Goal: Task Accomplishment & Management: Use online tool/utility

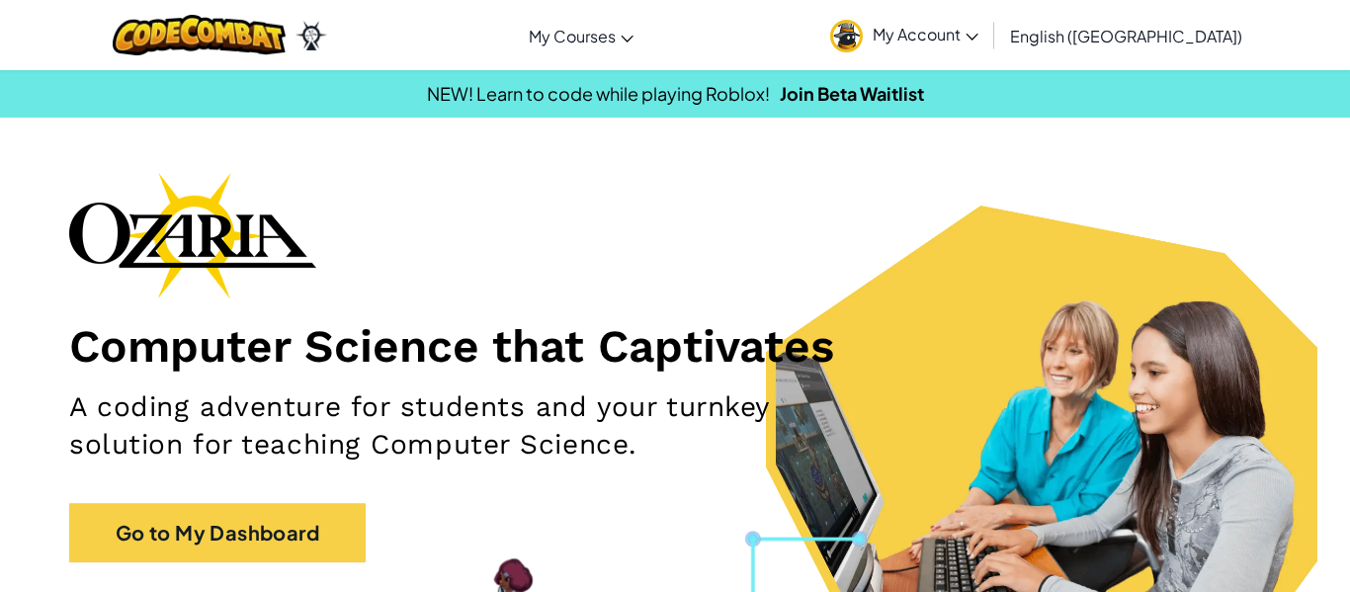
click at [269, 561] on div "Computer Science that Captivates A coding adventure for students and your turnk…" at bounding box center [675, 377] width 1212 height 410
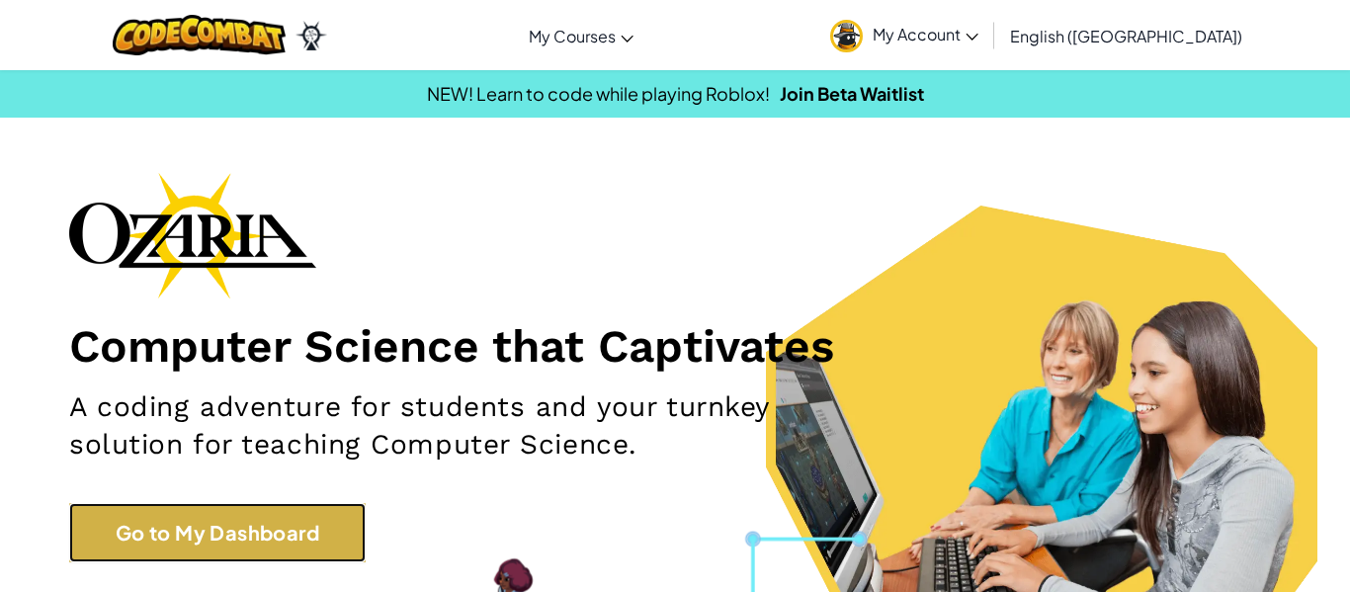
click at [254, 541] on link "Go to My Dashboard" at bounding box center [217, 532] width 297 height 59
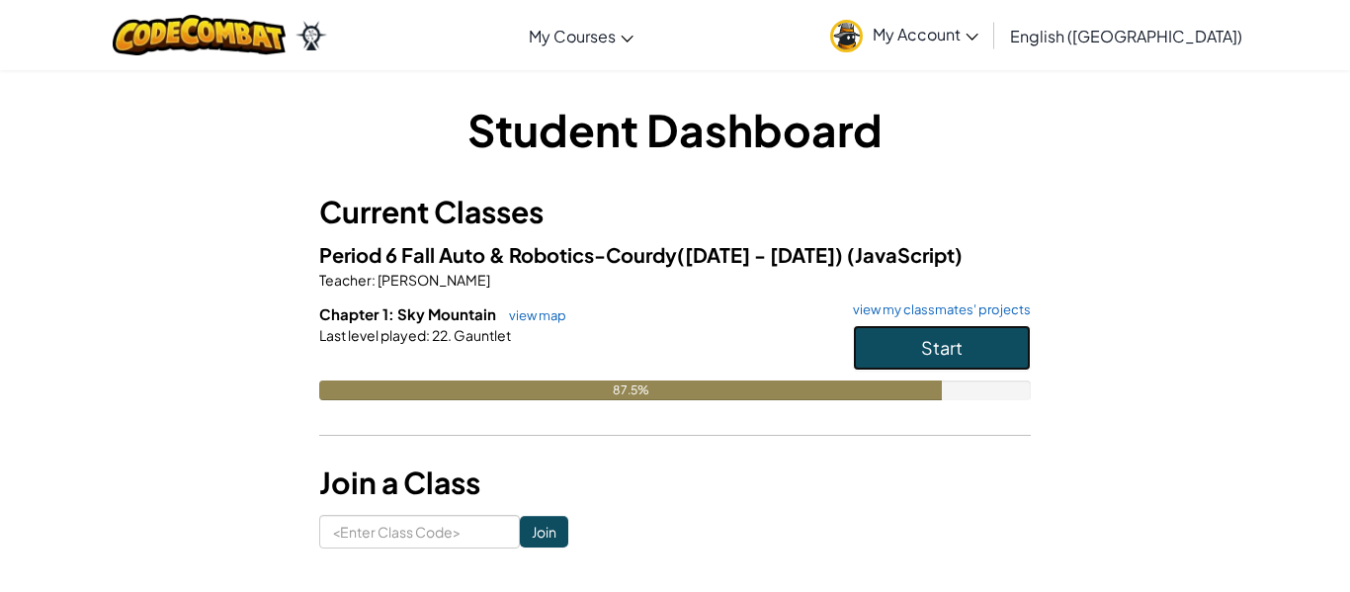
click at [956, 343] on span "Start" at bounding box center [942, 347] width 42 height 23
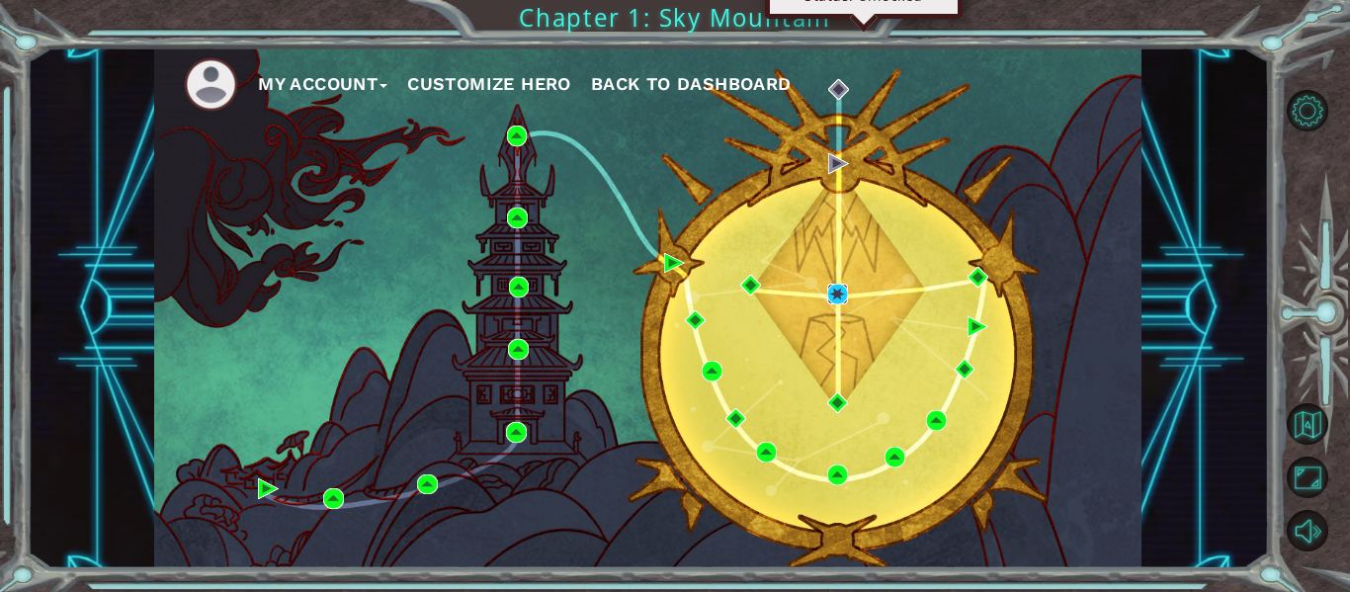
click at [832, 297] on img at bounding box center [837, 294] width 21 height 21
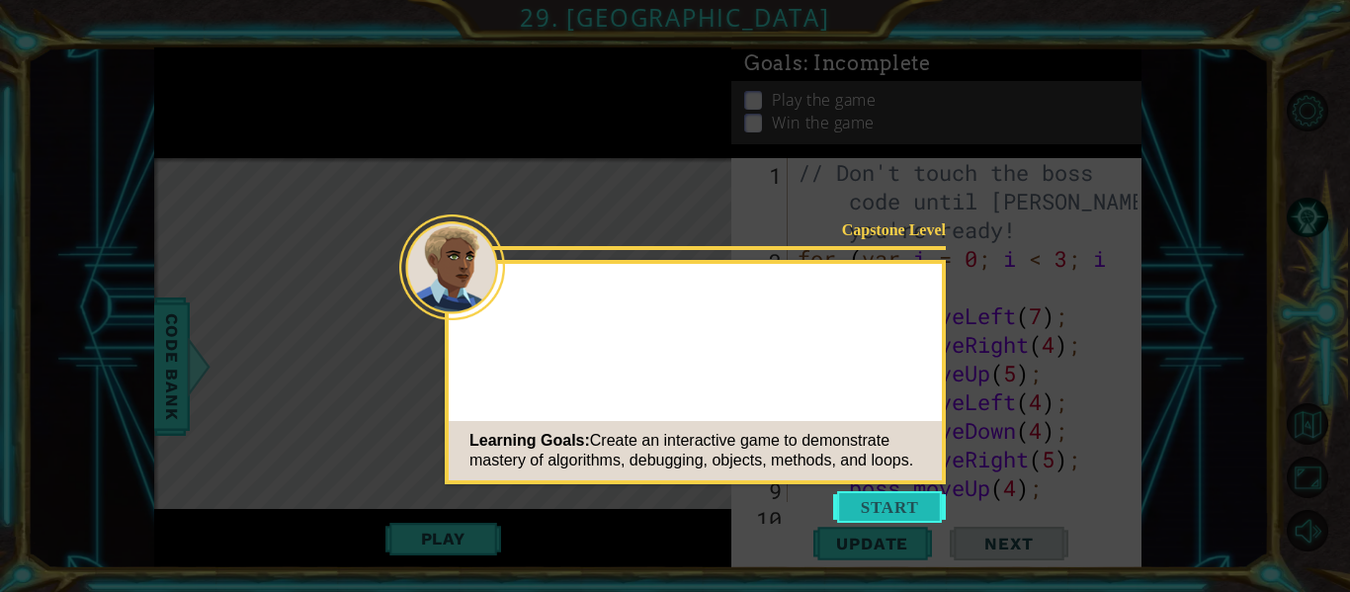
click at [909, 498] on button "Start" at bounding box center [889, 507] width 113 height 32
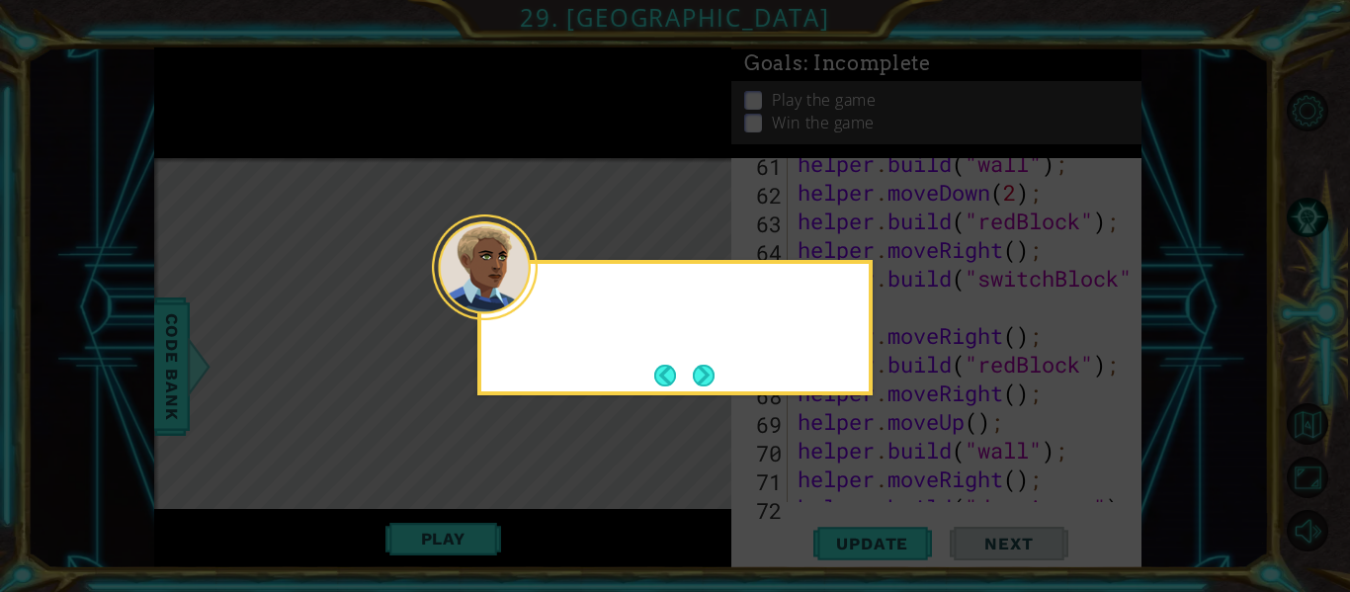
scroll to position [2637, 0]
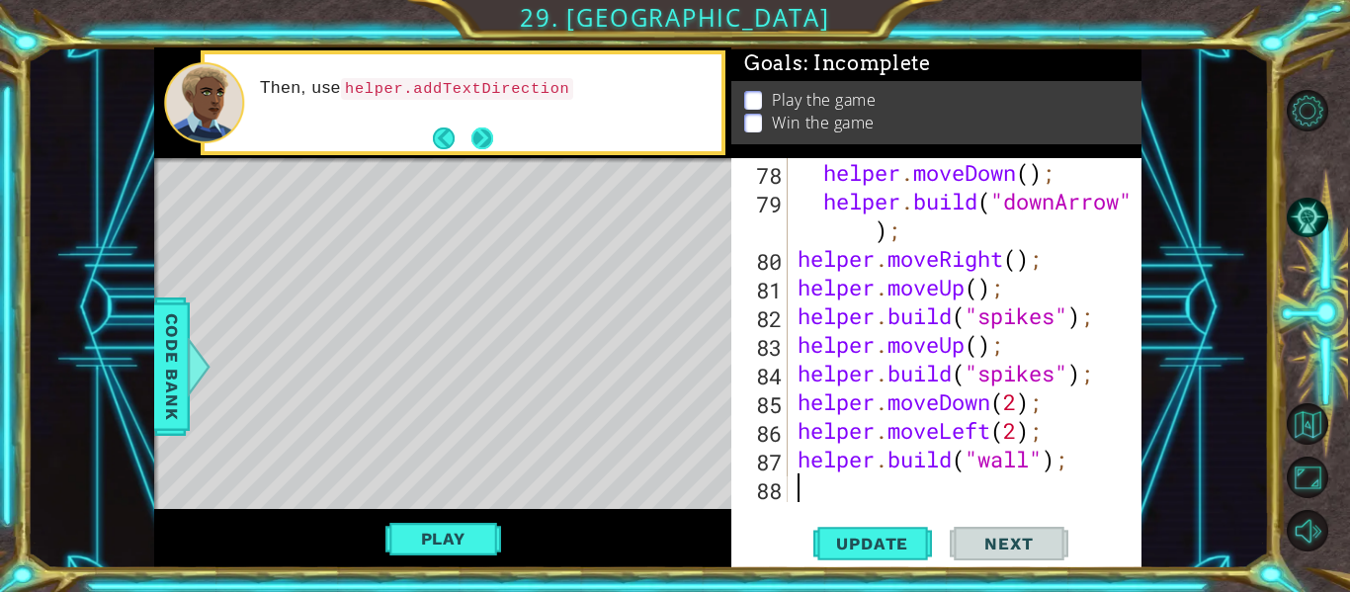
click at [481, 127] on button "Next" at bounding box center [482, 138] width 23 height 23
click at [482, 127] on button "Next" at bounding box center [482, 138] width 23 height 23
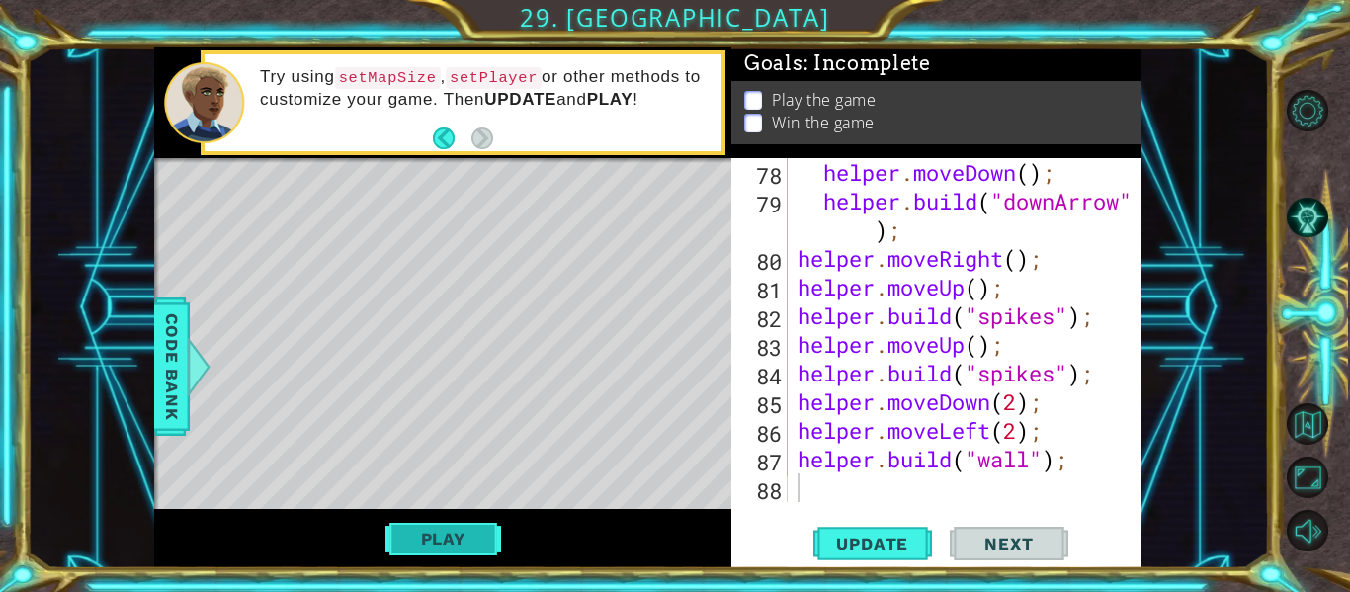
click at [430, 550] on button "Play" at bounding box center [443, 539] width 116 height 38
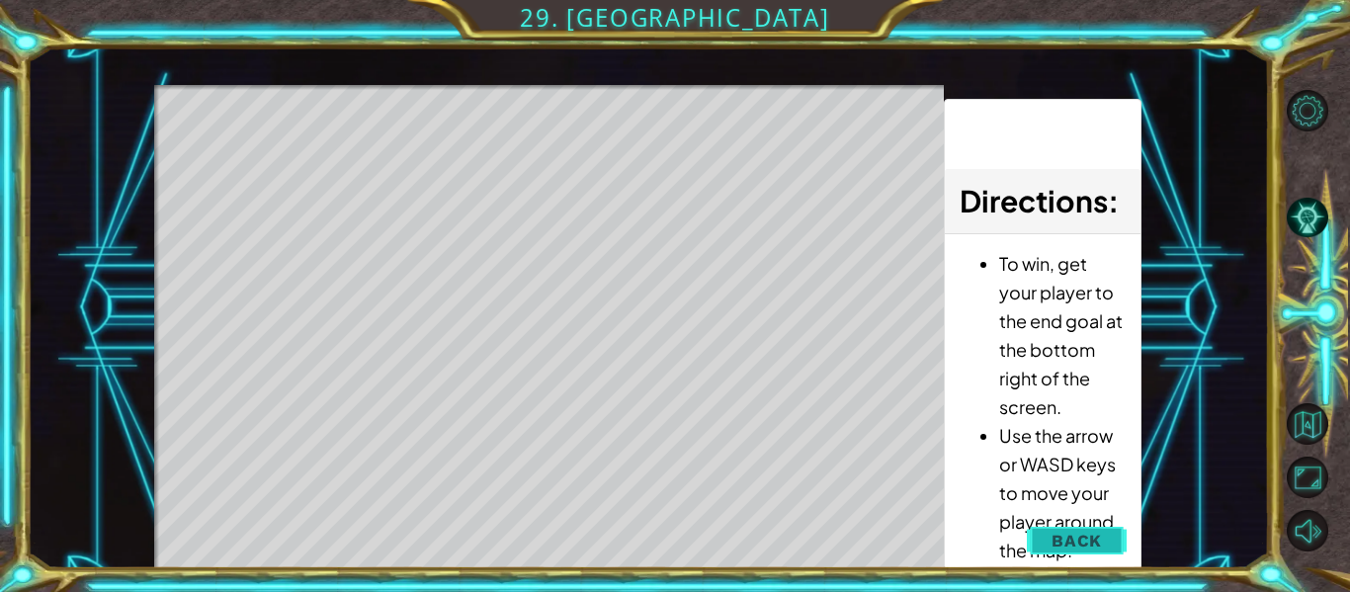
click at [1030, 536] on button "Back" at bounding box center [1077, 541] width 100 height 40
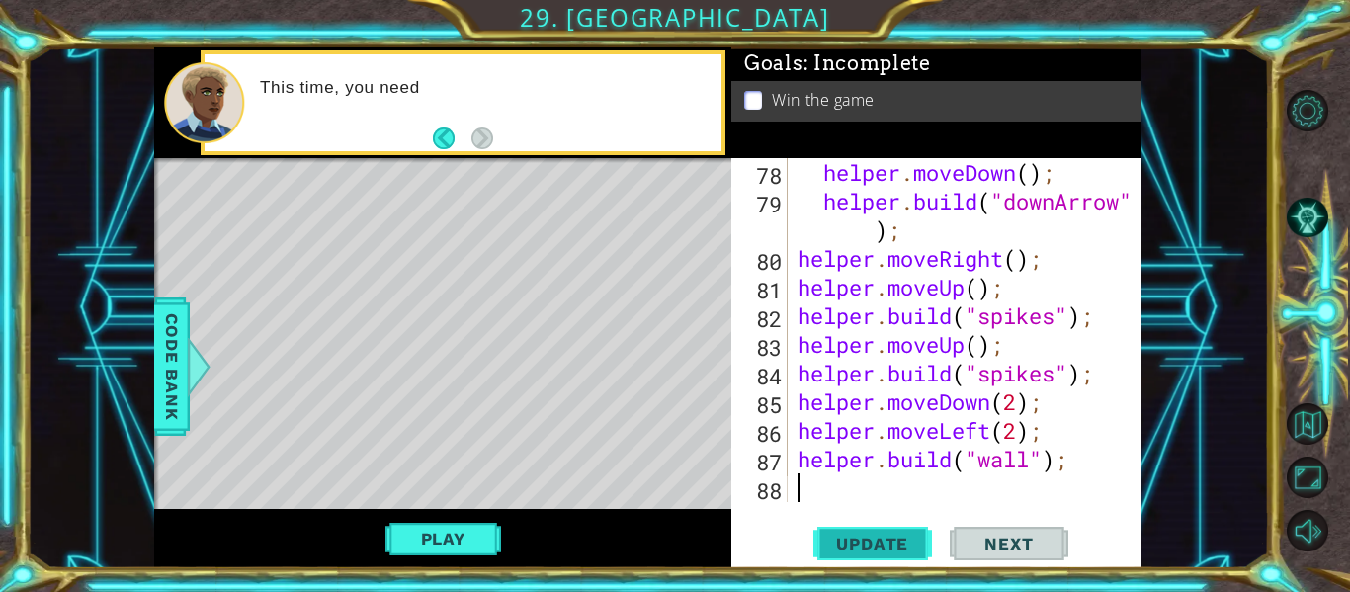
click at [847, 538] on span "Update" at bounding box center [872, 544] width 112 height 20
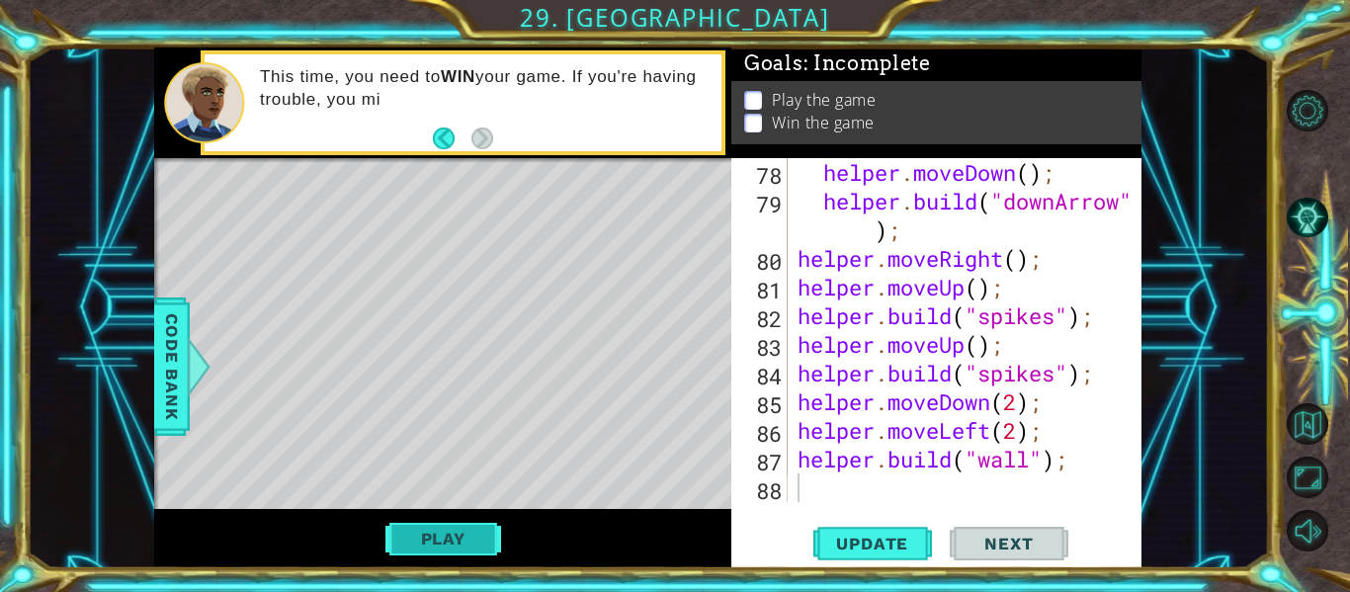
click at [481, 537] on button "Play" at bounding box center [443, 539] width 116 height 38
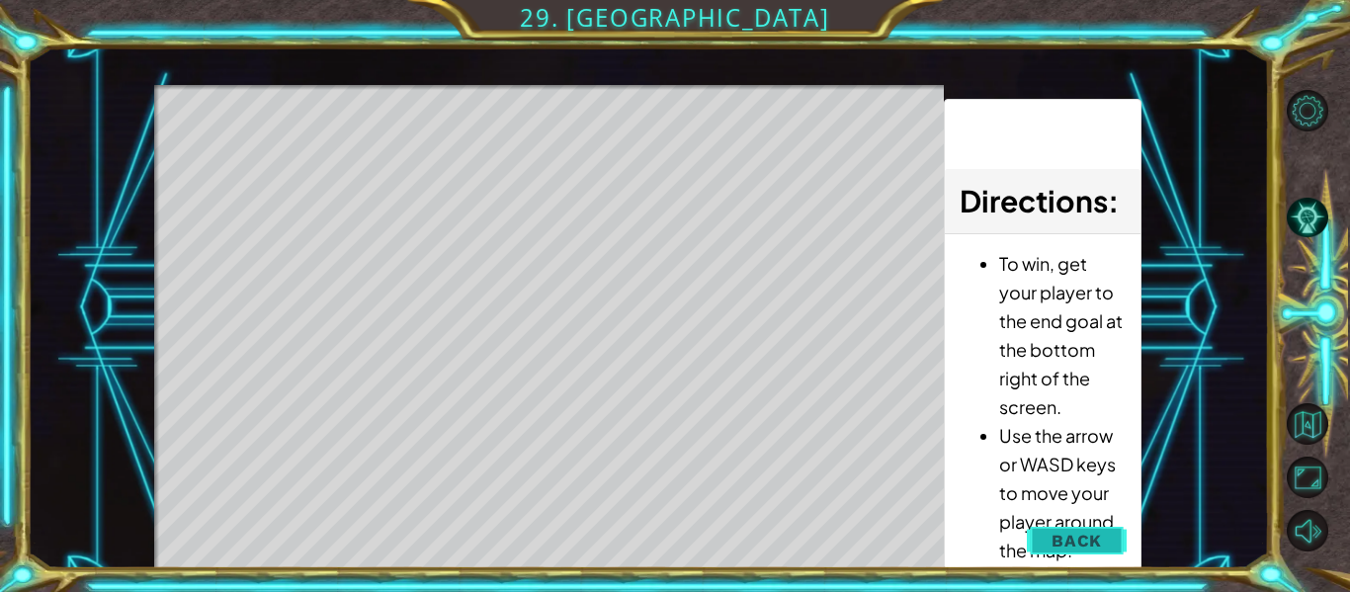
click at [1074, 550] on span "Back" at bounding box center [1077, 541] width 50 height 20
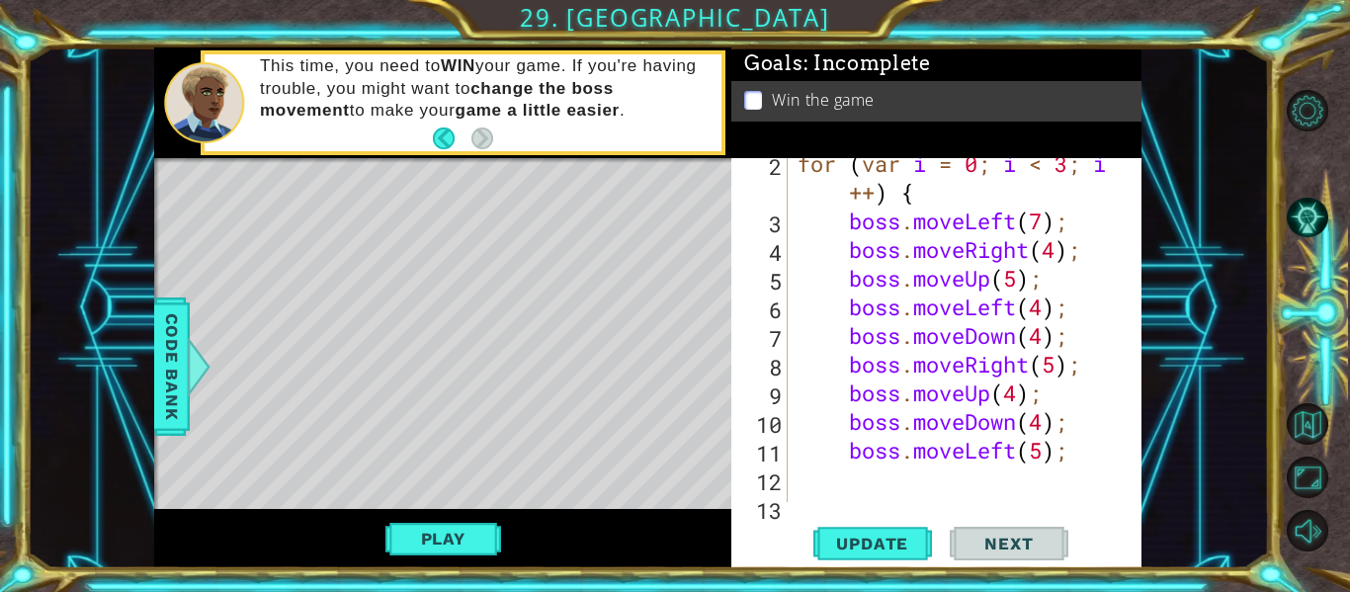
scroll to position [96, 0]
type textarea "boss.moveUp(4);"
click at [1046, 395] on div "for ( var i = 0 ; i < 3 ; i ++ ) { boss . moveLeft ( 7 ) ; boss . moveRight ( 4…" at bounding box center [971, 364] width 354 height 430
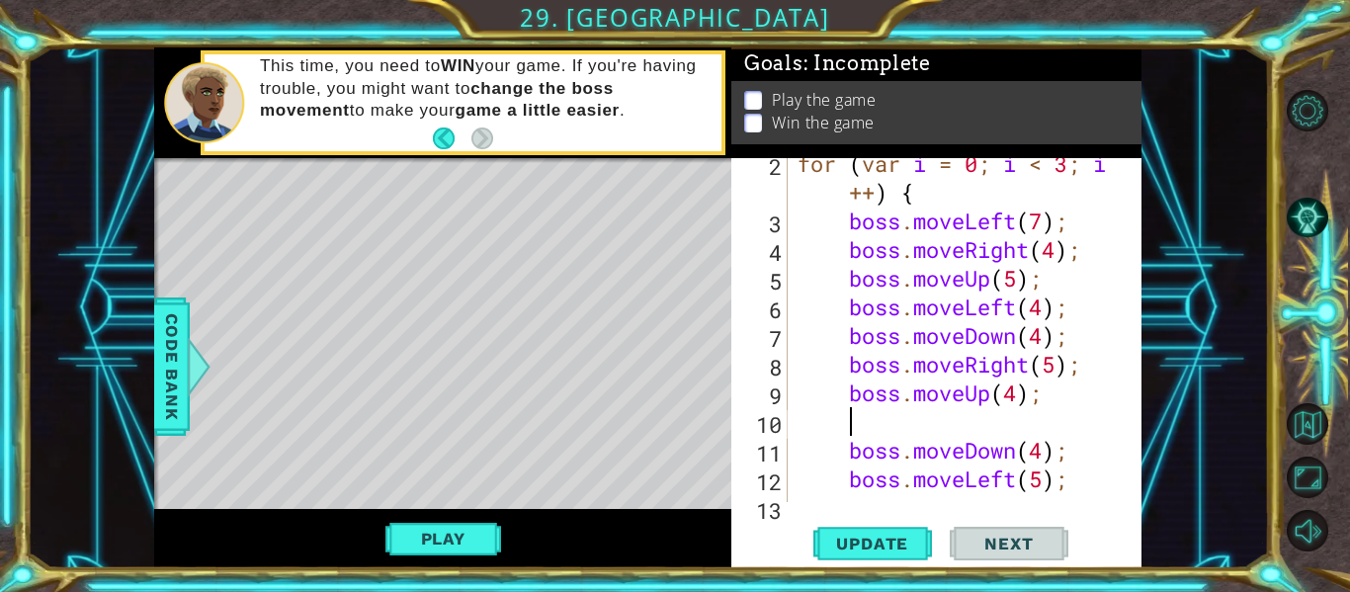
type textarea "b"
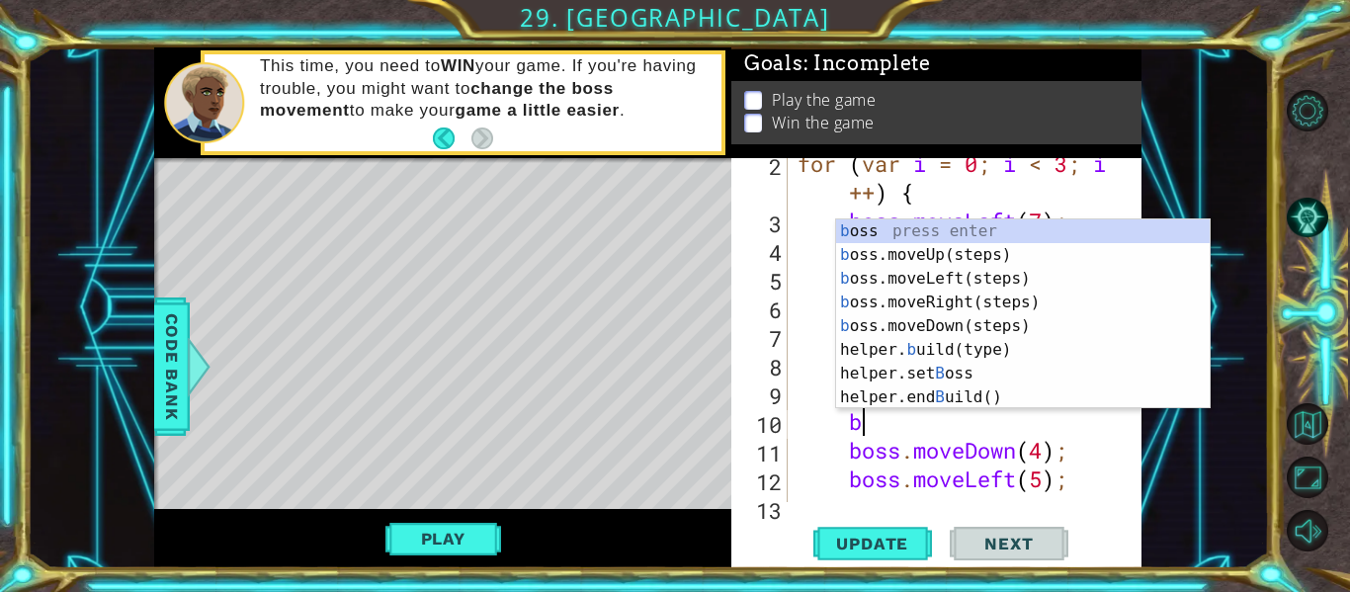
scroll to position [0, 2]
click at [951, 275] on div "b oss press enter b oss.moveUp(steps) press enter b oss.moveLeft(steps) press e…" at bounding box center [1023, 337] width 374 height 237
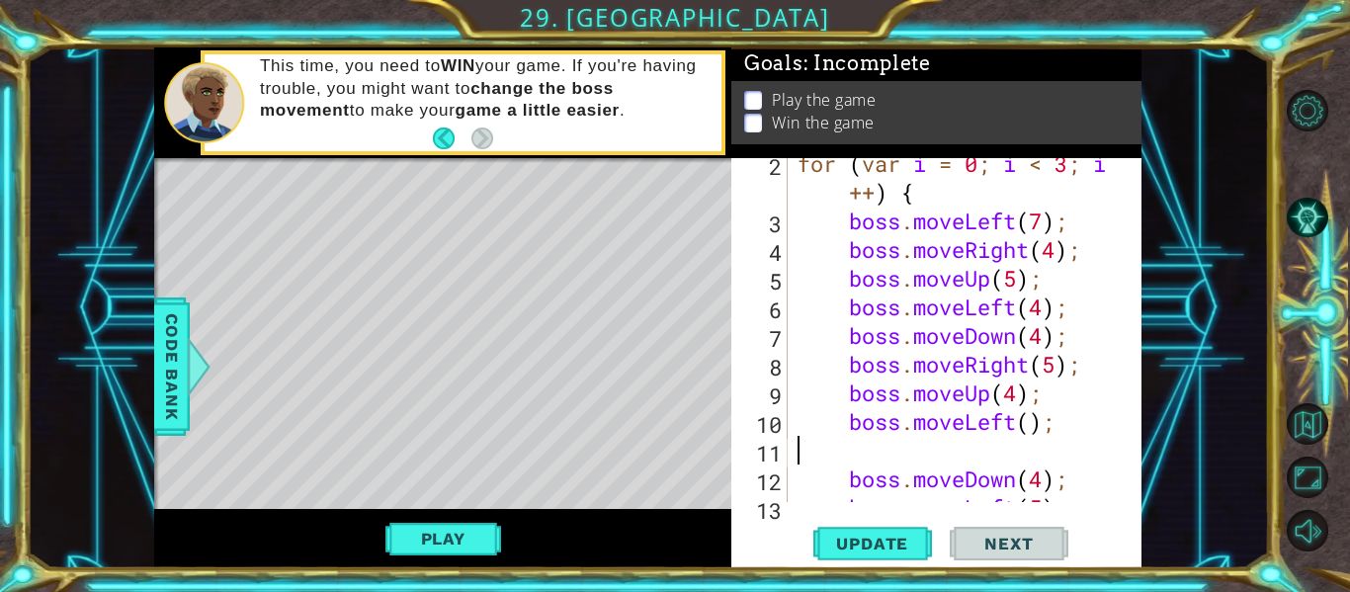
scroll to position [0, 0]
click at [1039, 413] on div "for ( var i = 0 ; i < 3 ; i ++ ) { boss . moveLeft ( 7 ) ; boss . moveRight ( 4…" at bounding box center [971, 364] width 354 height 430
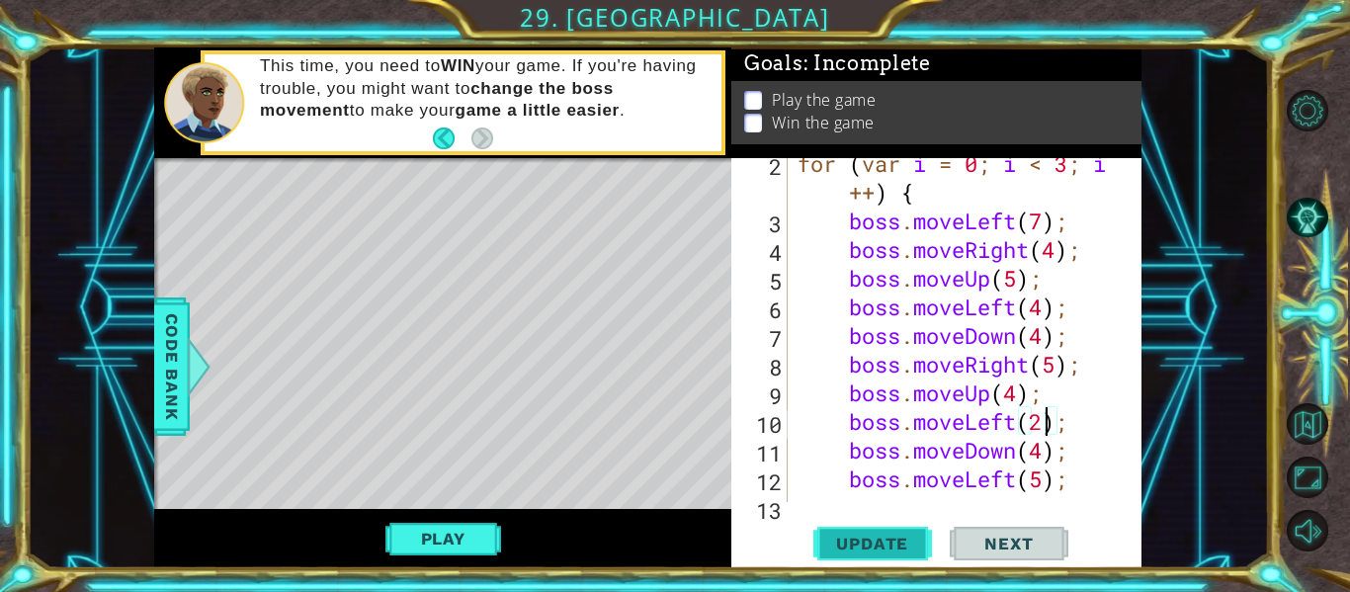
click at [902, 529] on button "Update" at bounding box center [872, 544] width 119 height 41
click at [474, 543] on button "Play" at bounding box center [443, 539] width 116 height 38
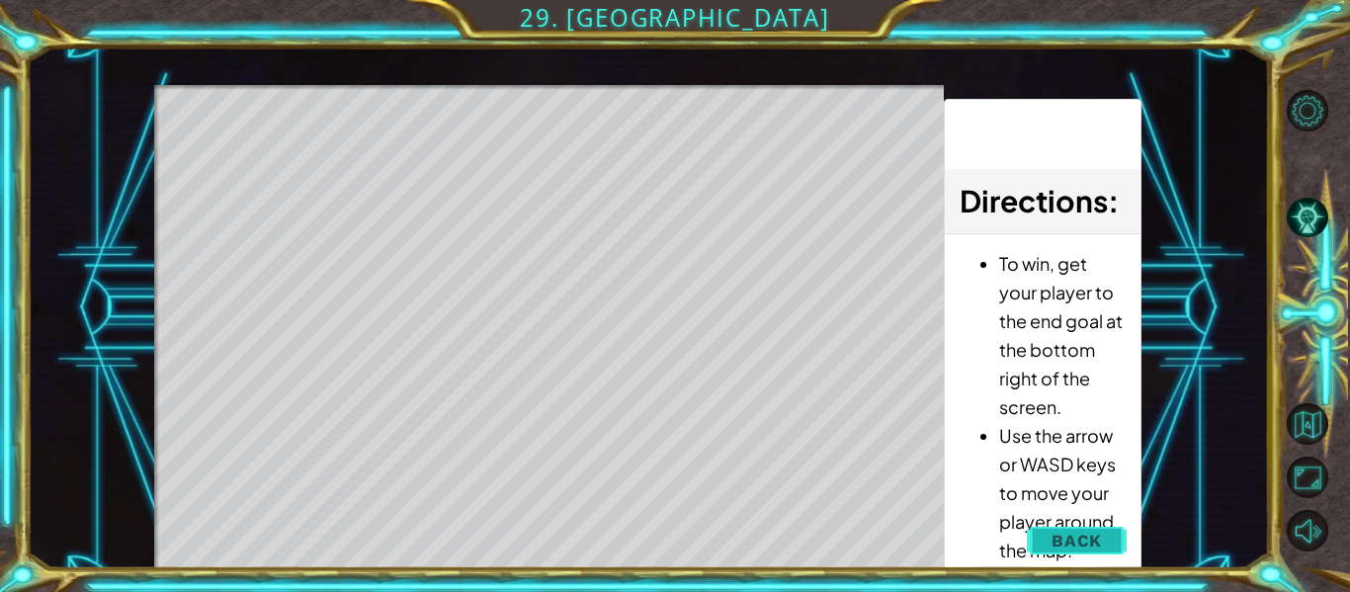
click at [1081, 531] on span "Back" at bounding box center [1077, 541] width 50 height 20
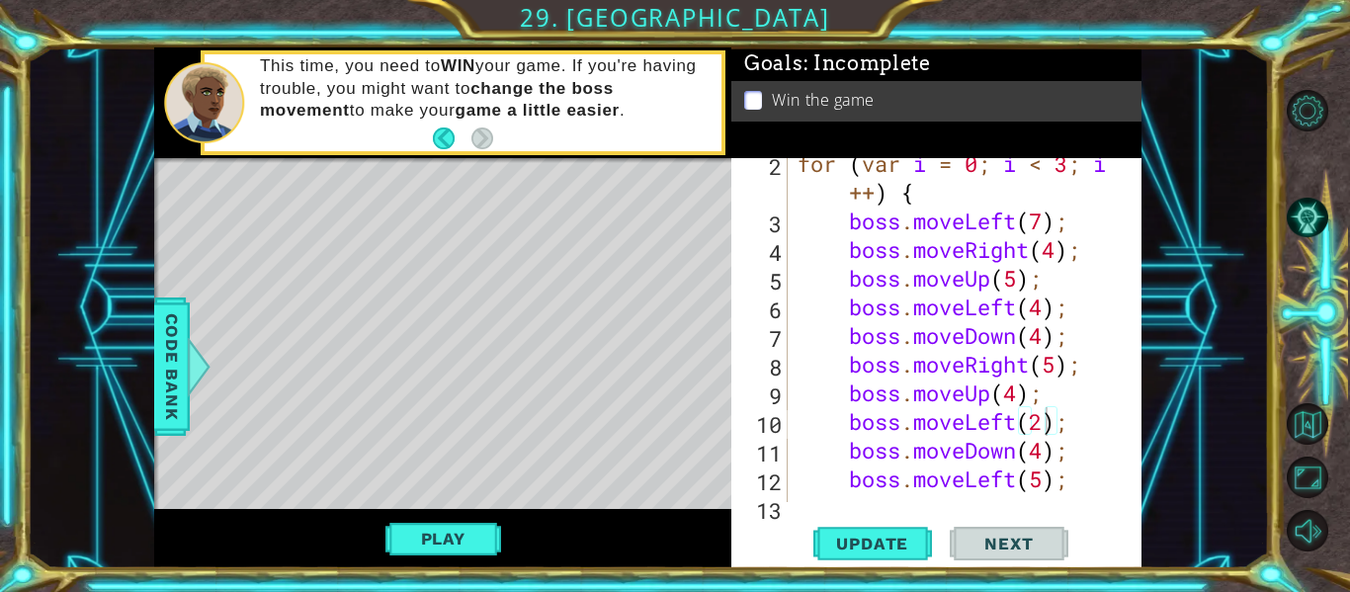
click at [1017, 420] on div "for ( var i = 0 ; i < 3 ; i ++ ) { boss . moveLeft ( 7 ) ; boss . moveRight ( 4…" at bounding box center [971, 364] width 354 height 430
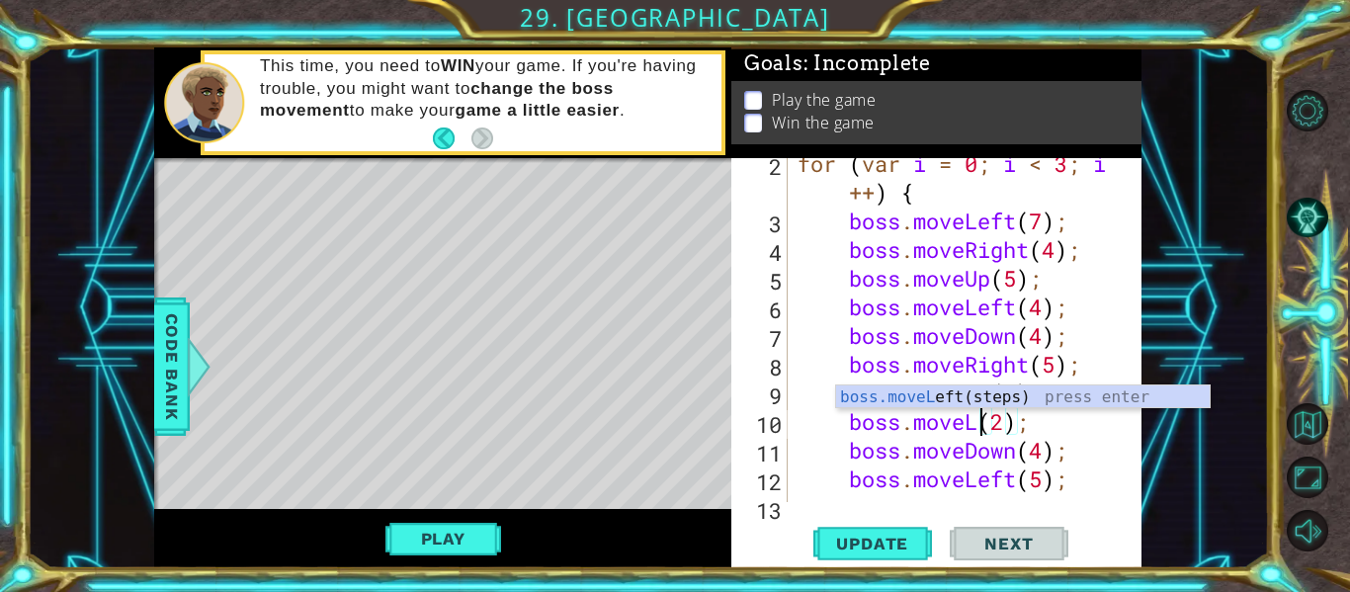
scroll to position [0, 9]
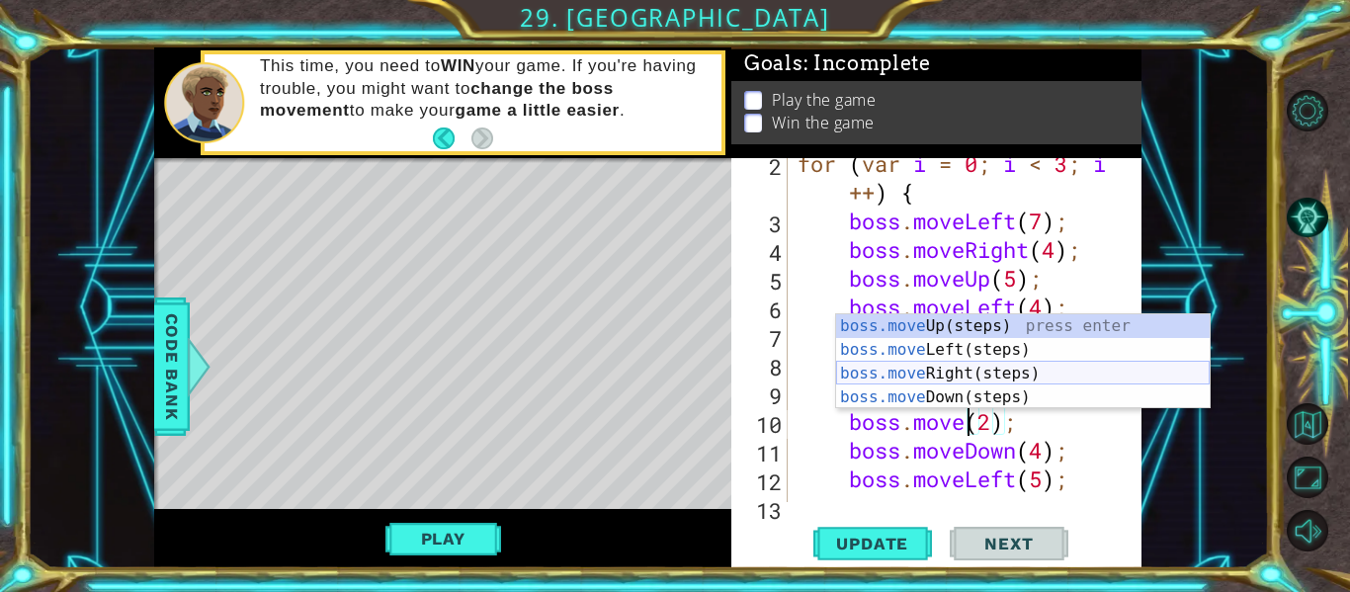
click at [1014, 373] on div "boss.move Up(steps) press enter boss.move Left(steps) press enter boss.move Rig…" at bounding box center [1023, 385] width 374 height 142
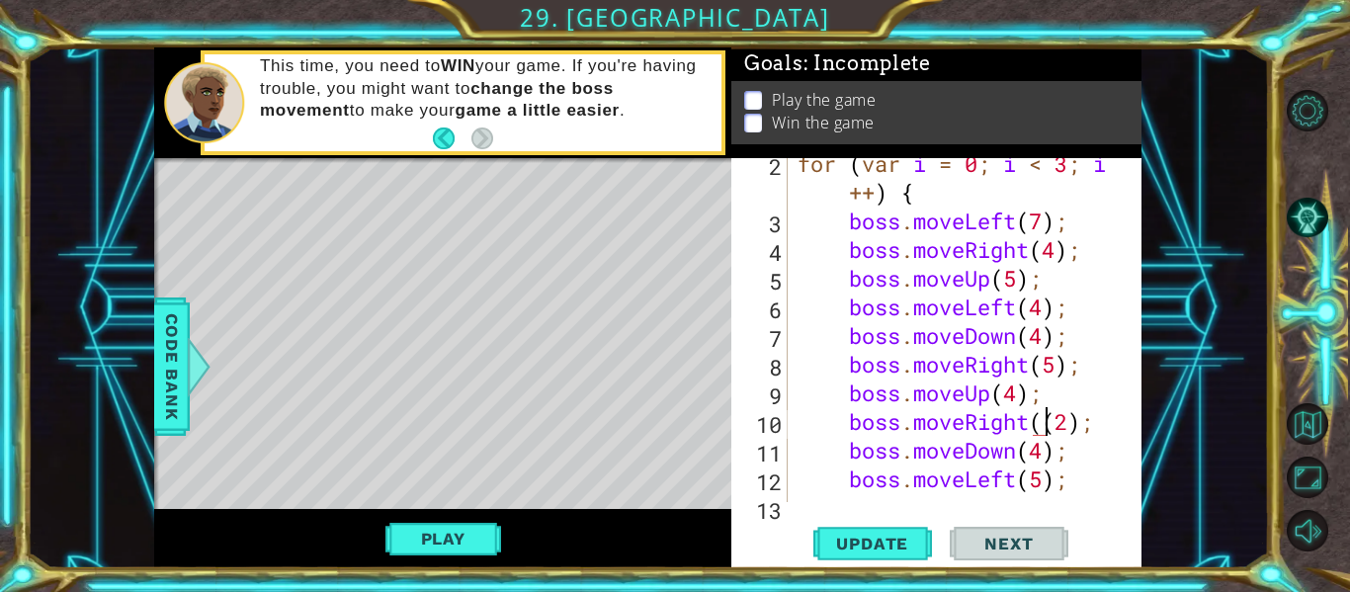
type textarea "boss.moveRight(2);"
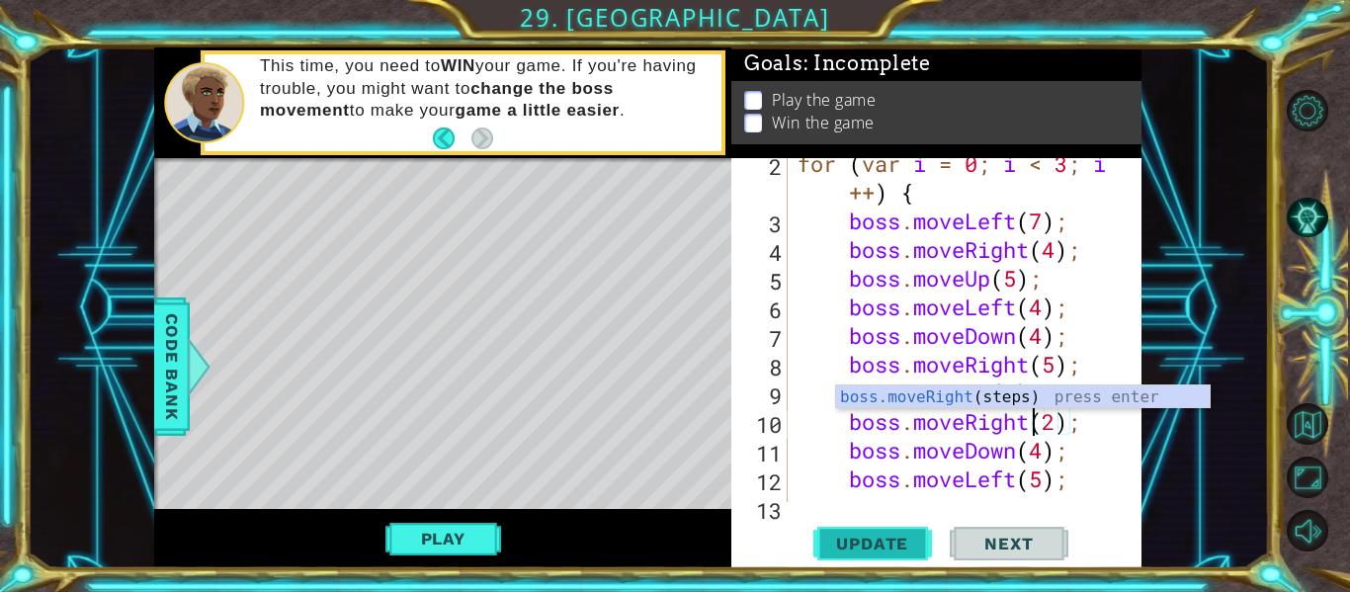
click at [901, 547] on span "Update" at bounding box center [872, 544] width 112 height 20
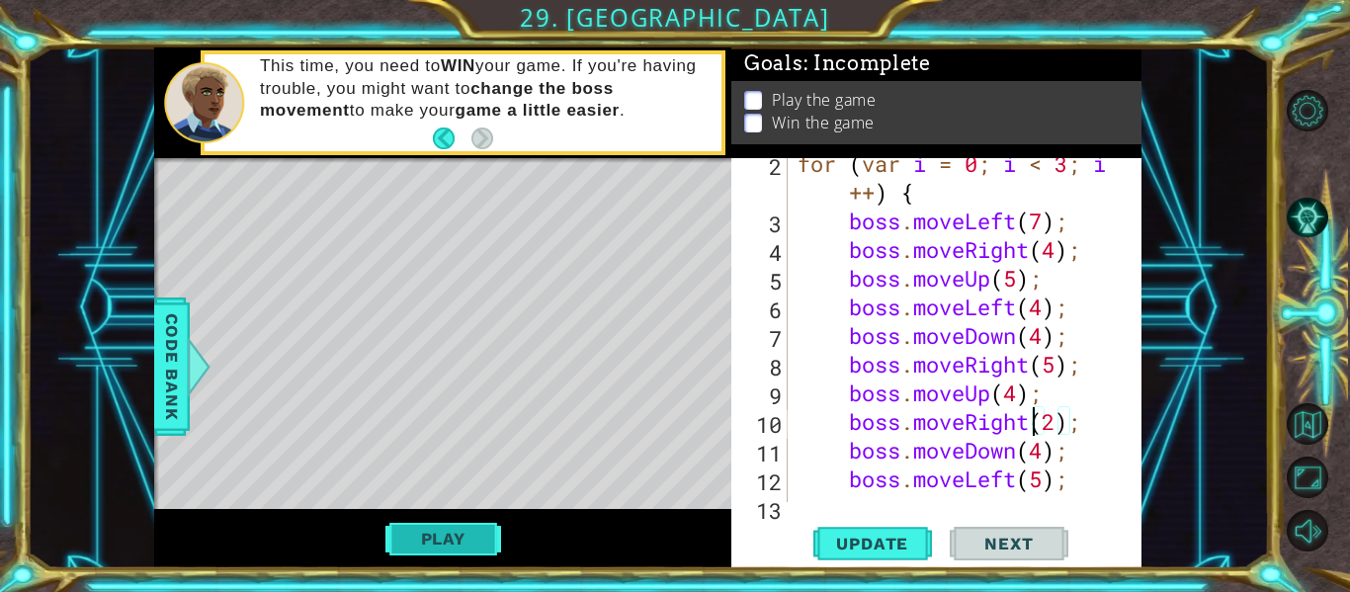
click at [484, 524] on button "Play" at bounding box center [443, 539] width 116 height 38
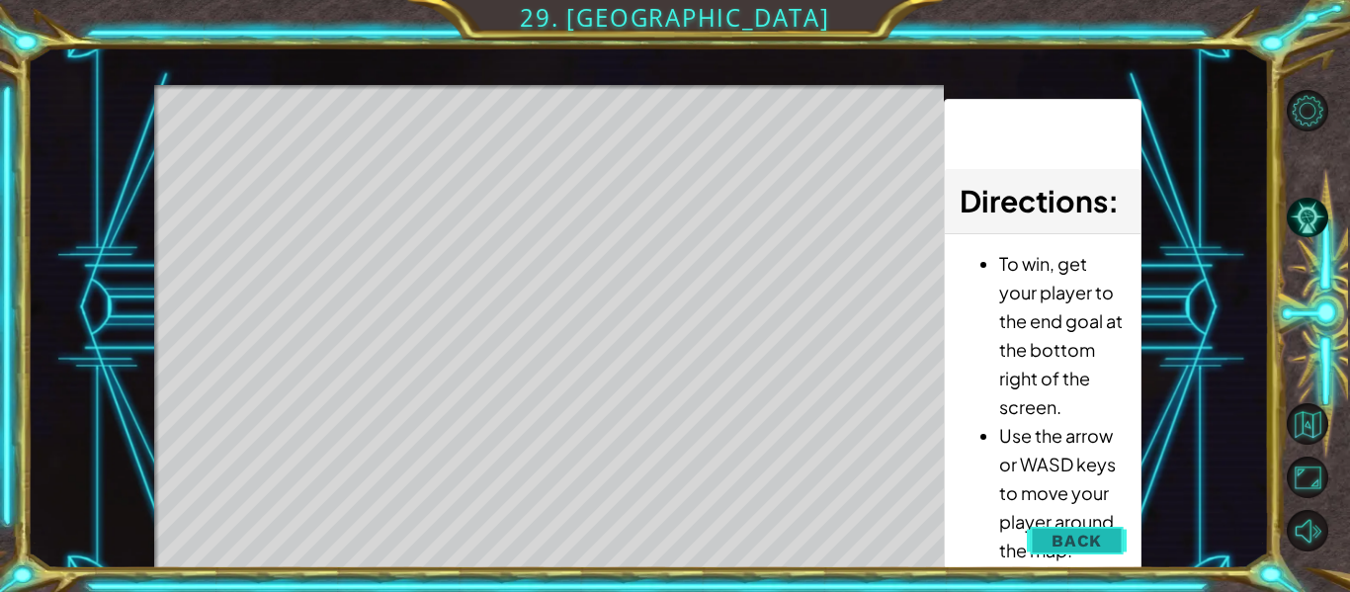
click at [1060, 543] on span "Back" at bounding box center [1077, 541] width 50 height 20
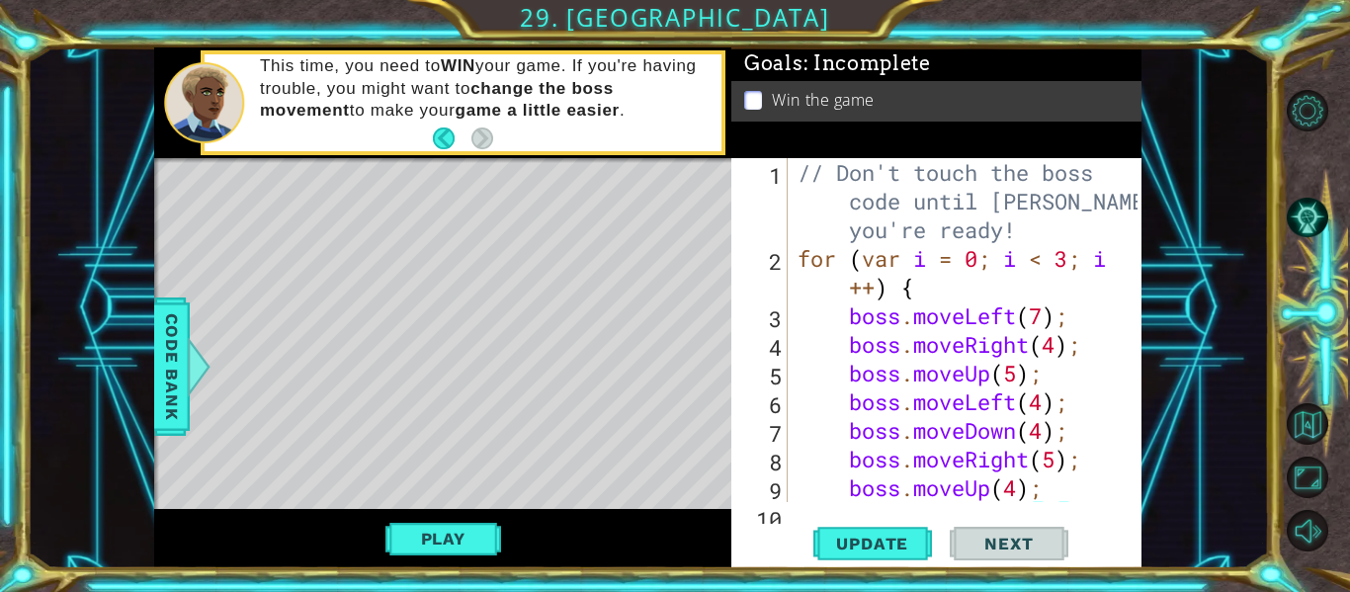
scroll to position [0, 0]
click at [987, 546] on span "Next" at bounding box center [1009, 544] width 88 height 20
